Goal: Task Accomplishment & Management: Complete application form

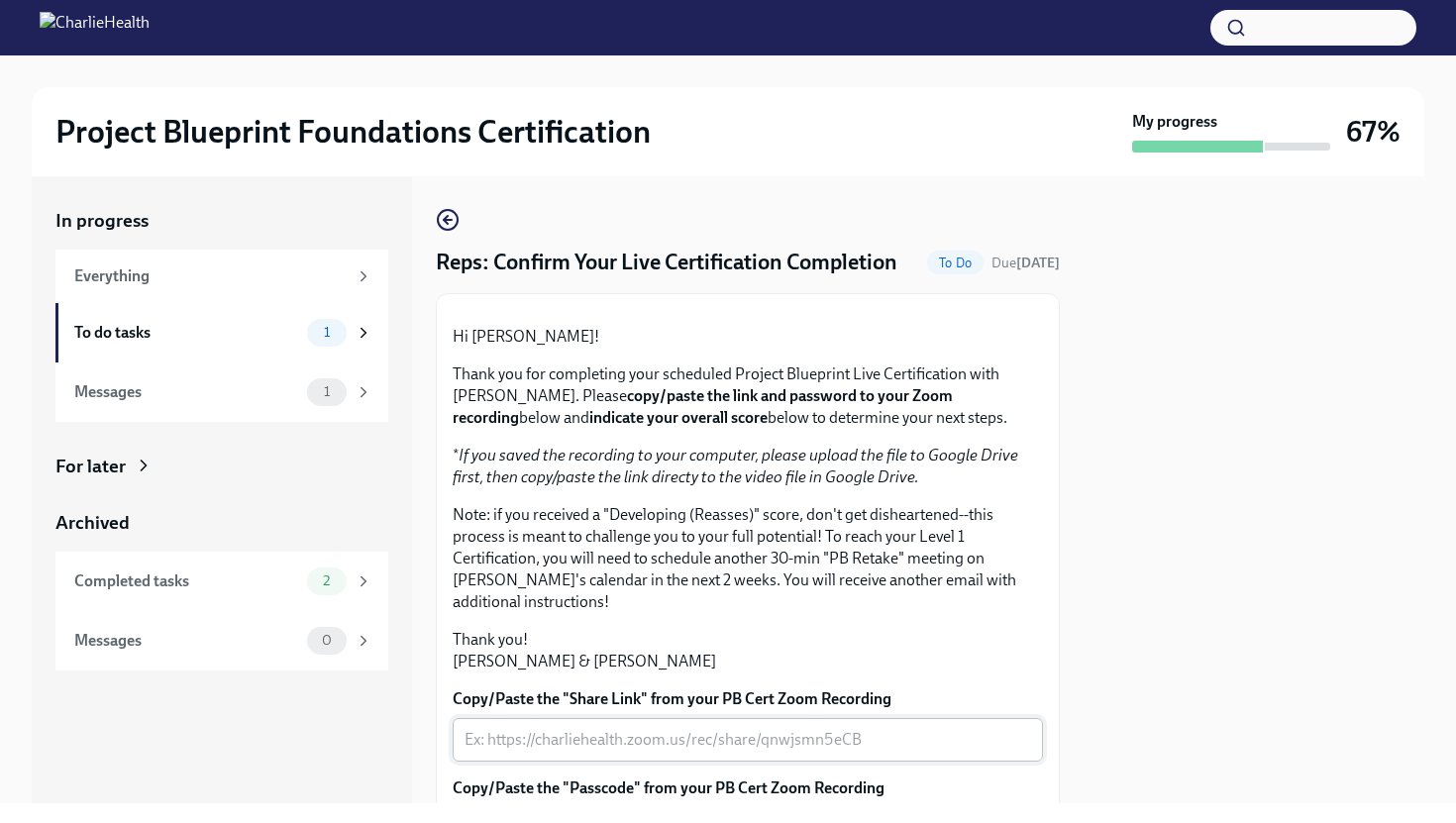
scroll to position [454, 0]
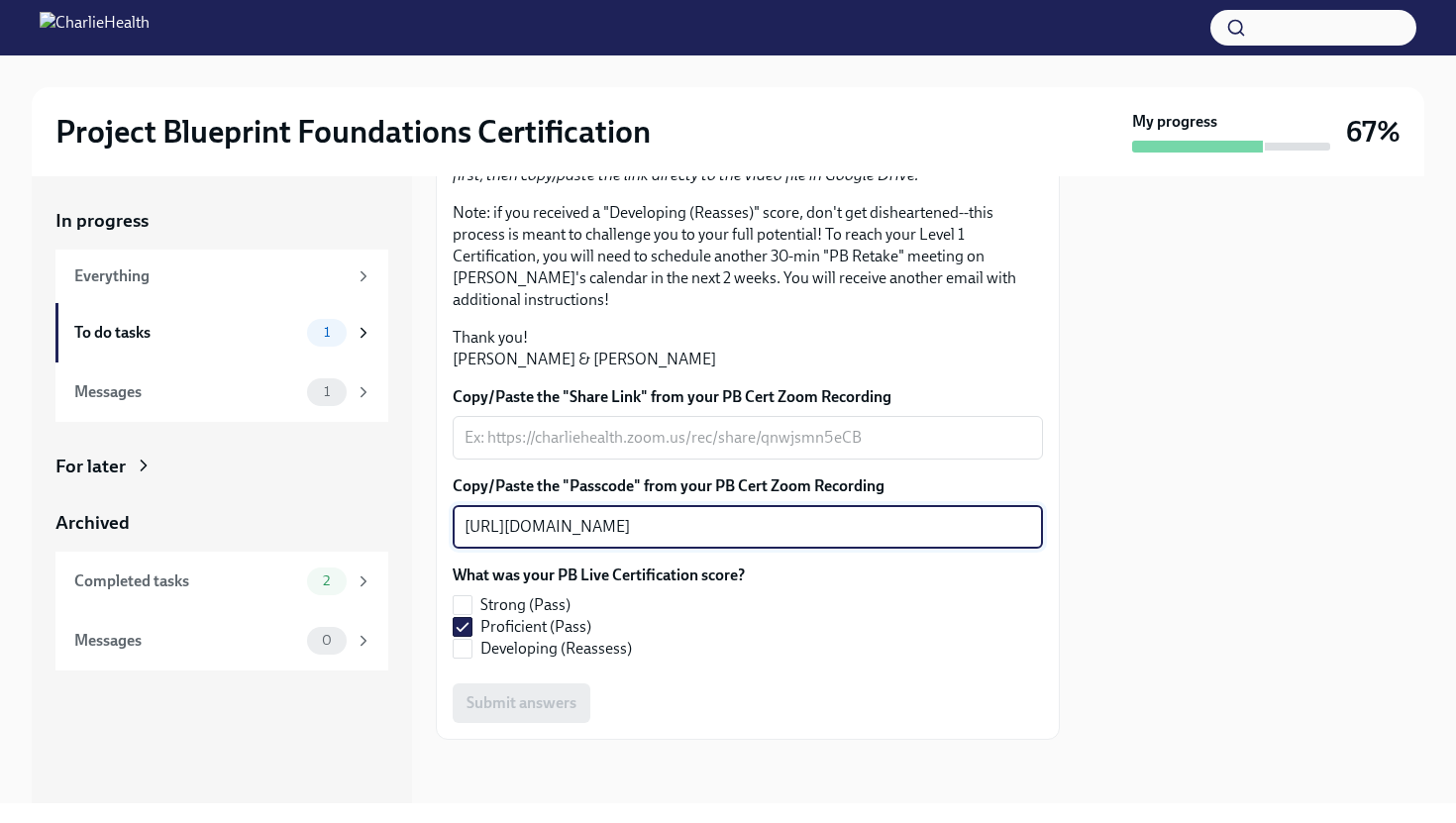
click at [722, 529] on textarea "[URL][DOMAIN_NAME]" at bounding box center [748, 527] width 567 height 24
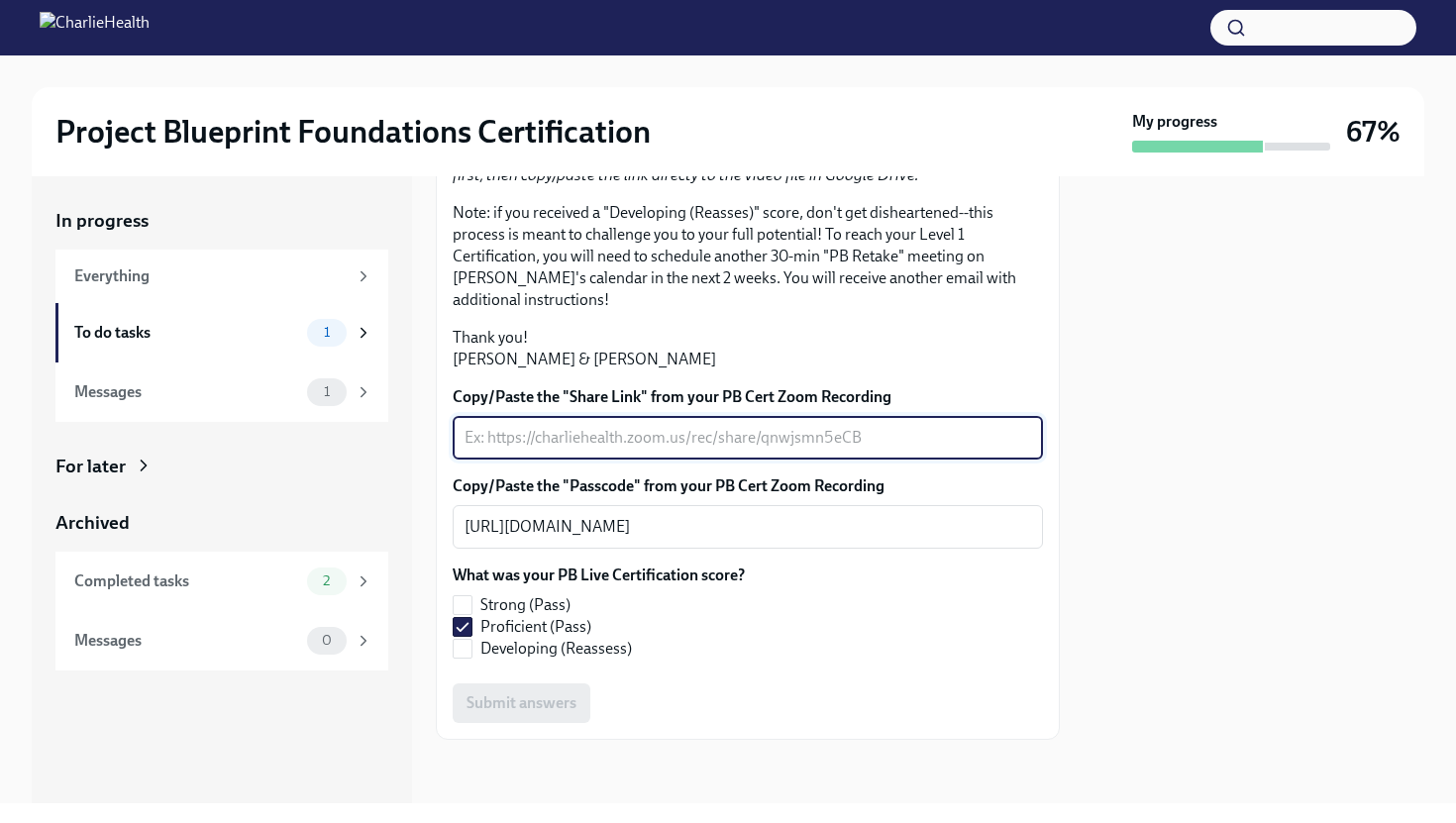
click at [564, 449] on textarea "Copy/Paste the "Share Link" from your PB Cert Zoom Recording" at bounding box center [748, 438] width 567 height 24
click at [541, 523] on textarea "[URL][DOMAIN_NAME]" at bounding box center [748, 527] width 567 height 24
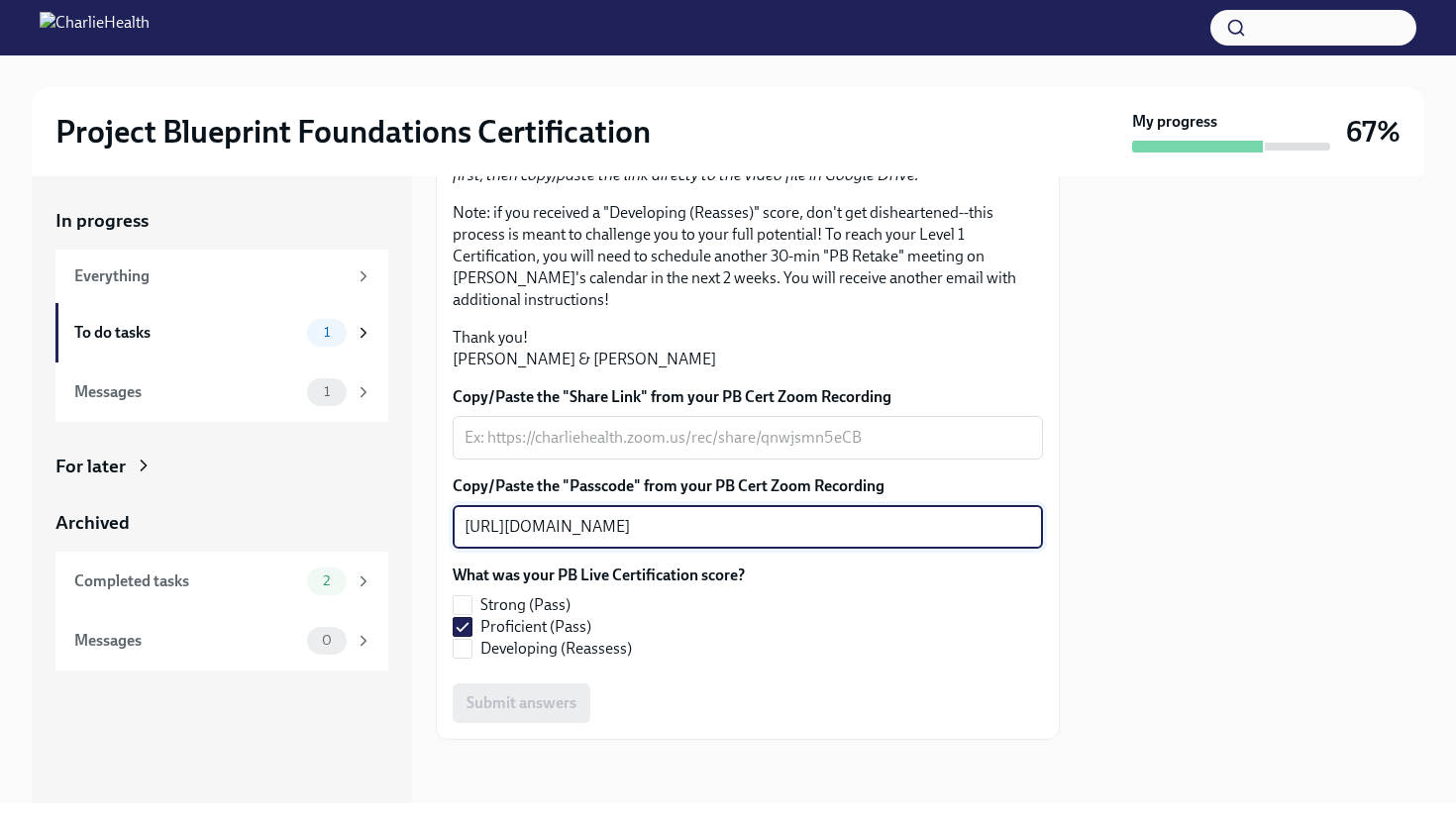
click at [541, 523] on textarea "[URL][DOMAIN_NAME]" at bounding box center [748, 527] width 567 height 24
click at [728, 441] on textarea "Copy/Paste the "Share Link" from your PB Cert Zoom Recording" at bounding box center [748, 438] width 567 height 24
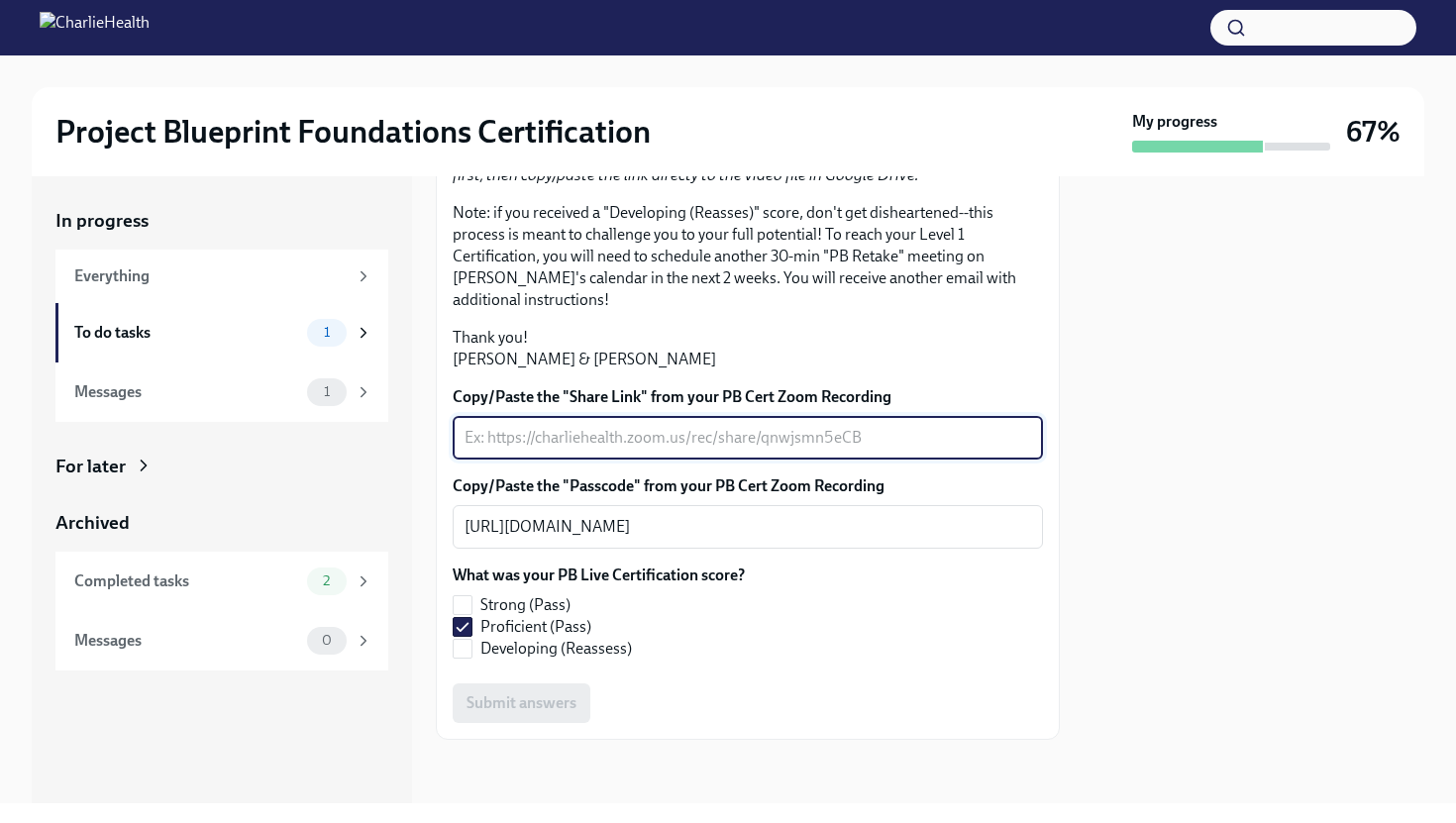
click at [728, 441] on textarea "Copy/Paste the "Share Link" from your PB Cert Zoom Recording" at bounding box center [748, 438] width 567 height 24
paste textarea "[URL][DOMAIN_NAME]"
type textarea "[URL][DOMAIN_NAME]"
click at [793, 531] on textarea "[URL][DOMAIN_NAME]" at bounding box center [748, 527] width 567 height 24
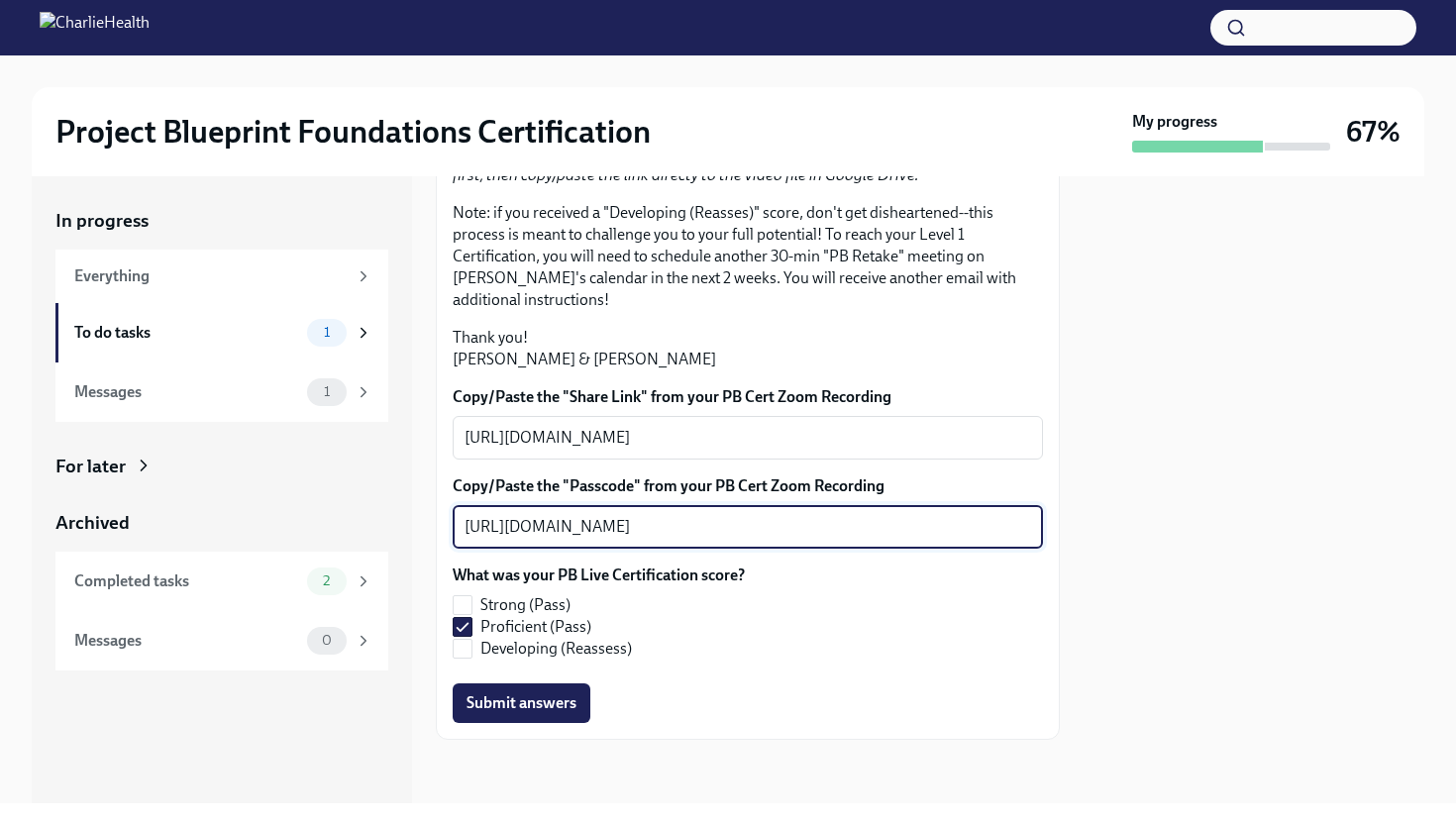
click at [793, 531] on textarea "[URL][DOMAIN_NAME]" at bounding box center [748, 527] width 567 height 24
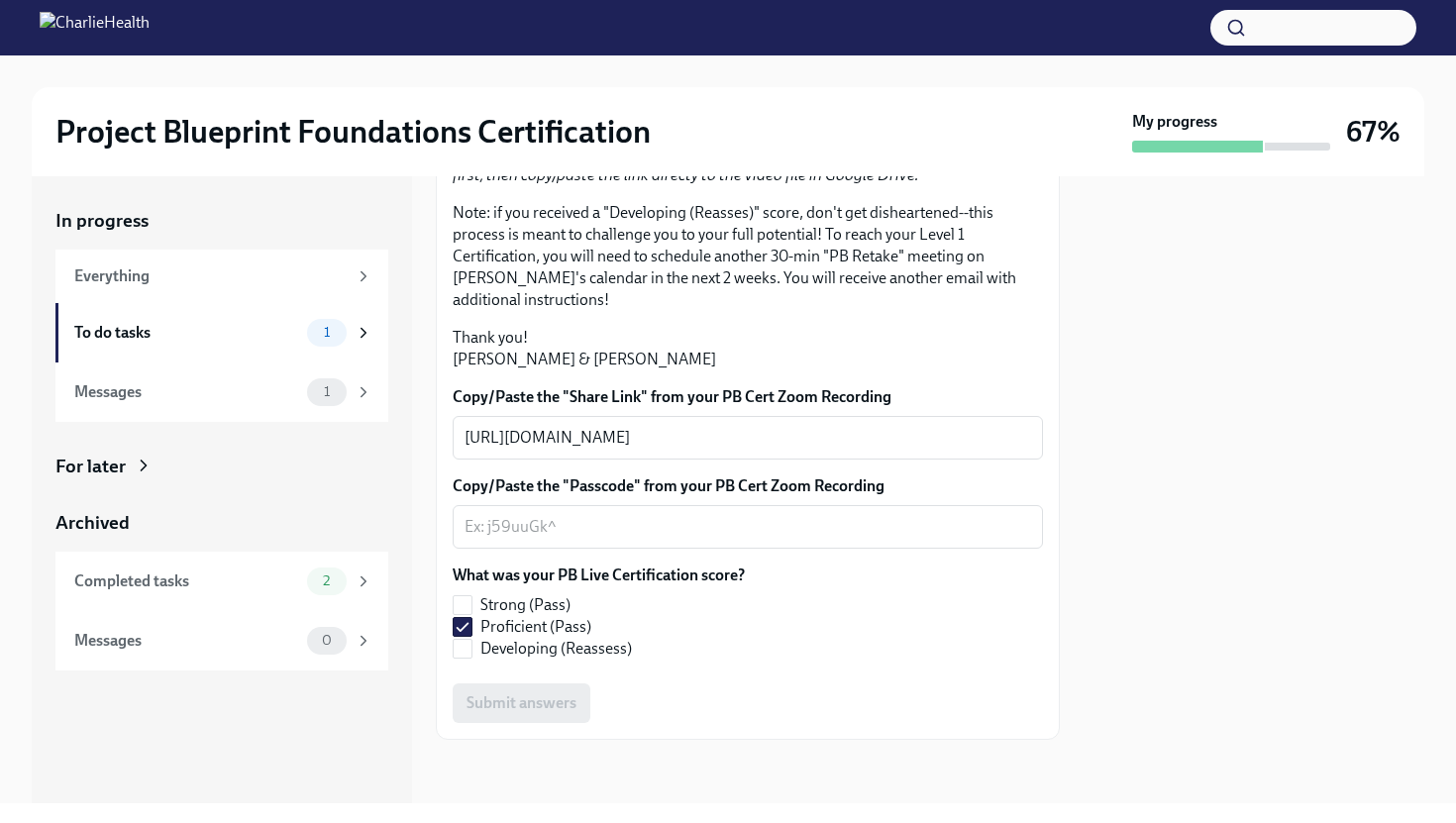
click at [841, 596] on div "What was your PB Live Certification score? Strong (Pass) Proficient (Pass) Deve…" at bounding box center [748, 612] width 591 height 95
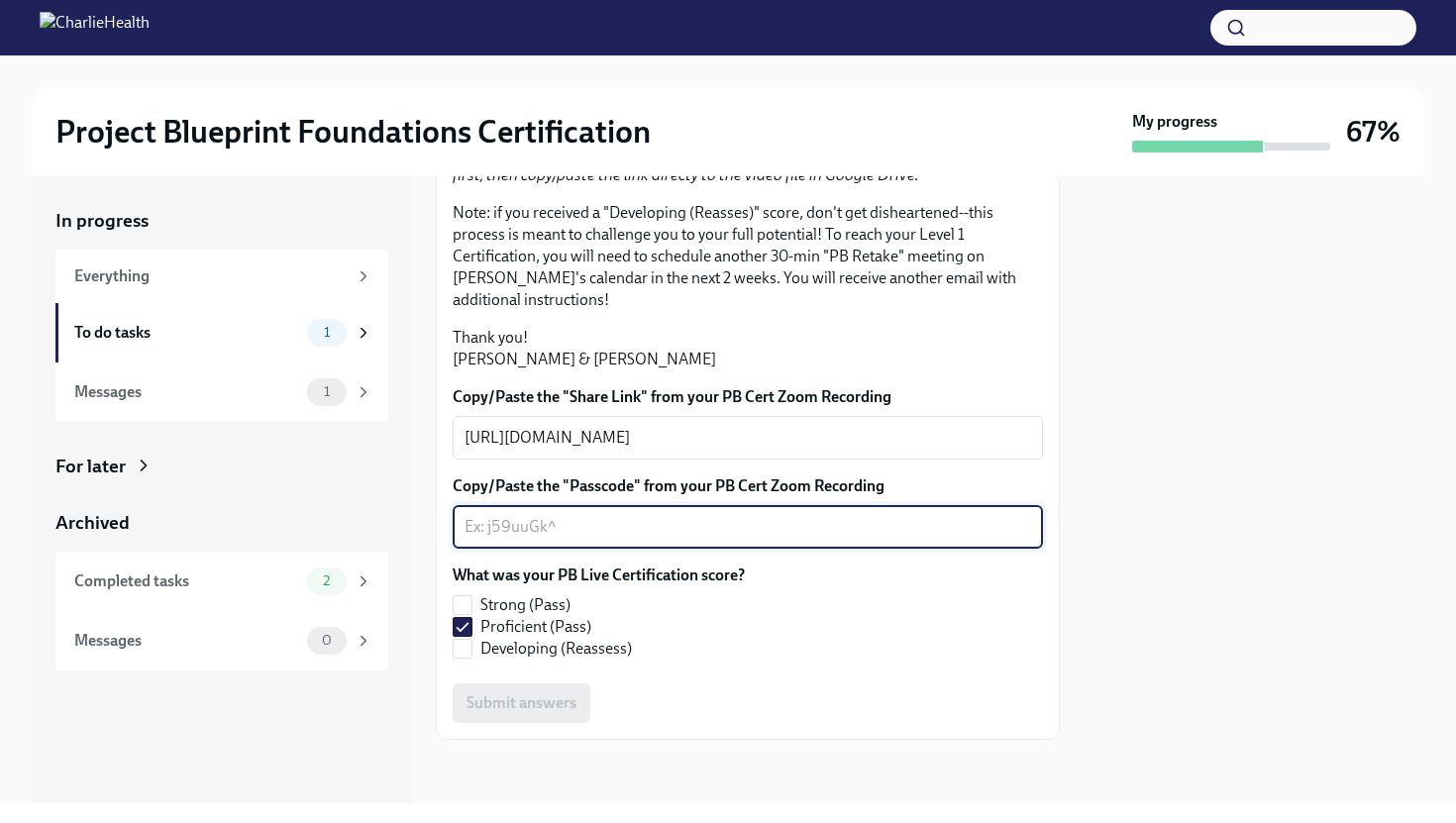
click at [552, 530] on textarea "Copy/Paste the "Passcode" from your PB Cert Zoom Recording" at bounding box center [748, 527] width 567 height 24
click at [503, 708] on span "Submit answers" at bounding box center [521, 703] width 110 height 20
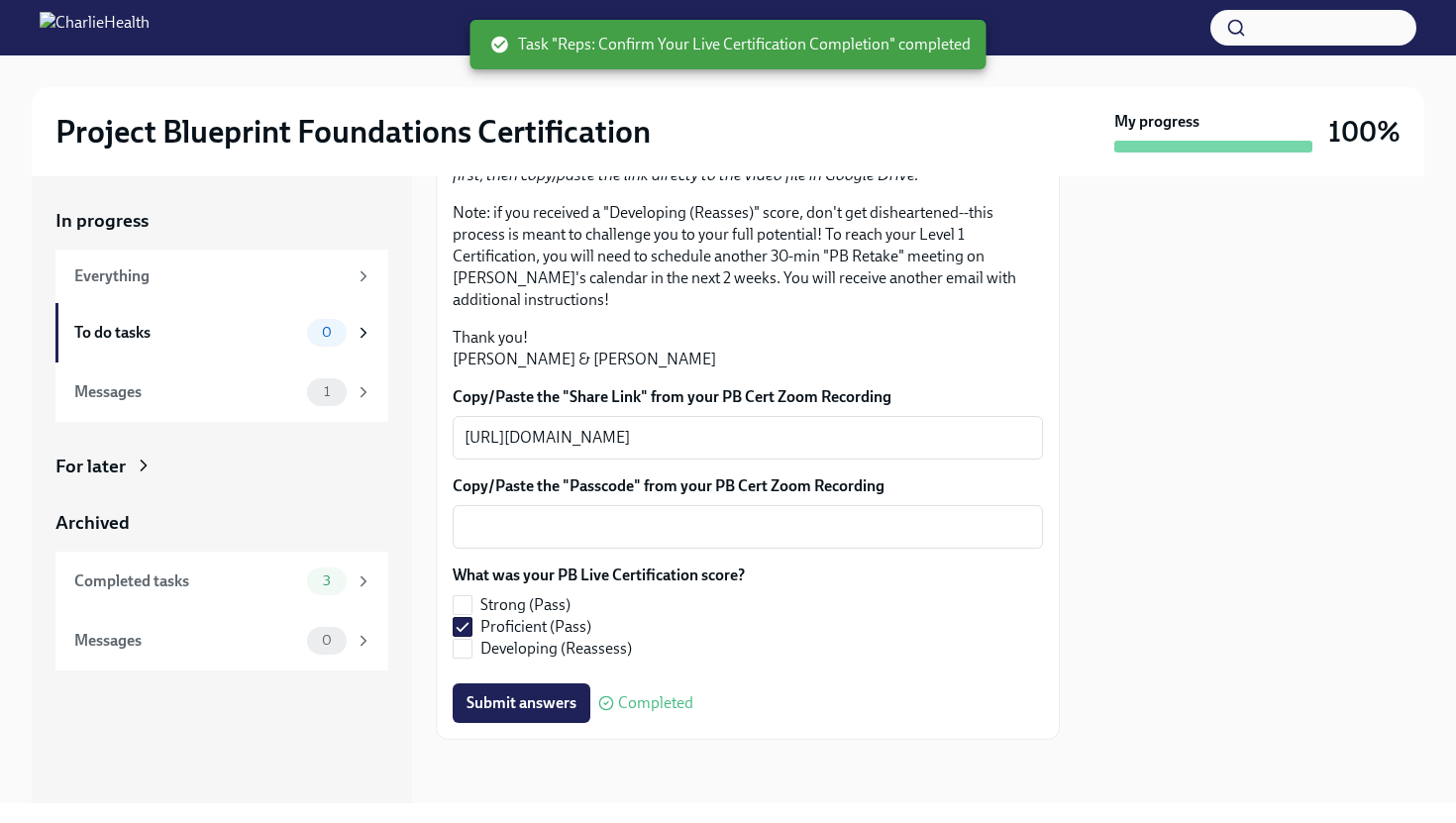
scroll to position [424, 0]
